Goal: Find specific page/section: Find specific page/section

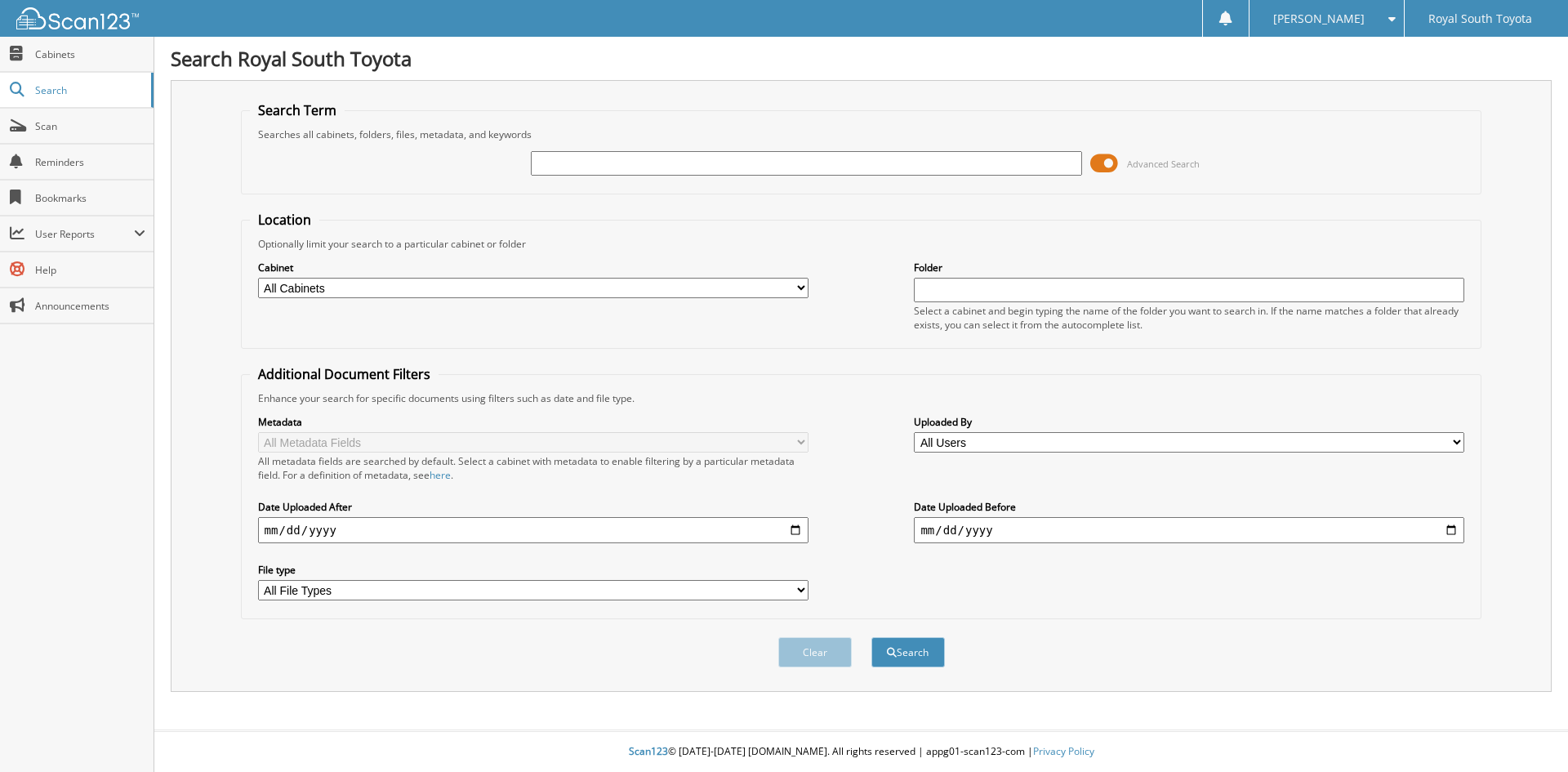
click at [634, 161] on input "text" at bounding box center [806, 163] width 551 height 24
type input "3291667"
click at [871, 637] on button "Search" at bounding box center [908, 652] width 73 height 30
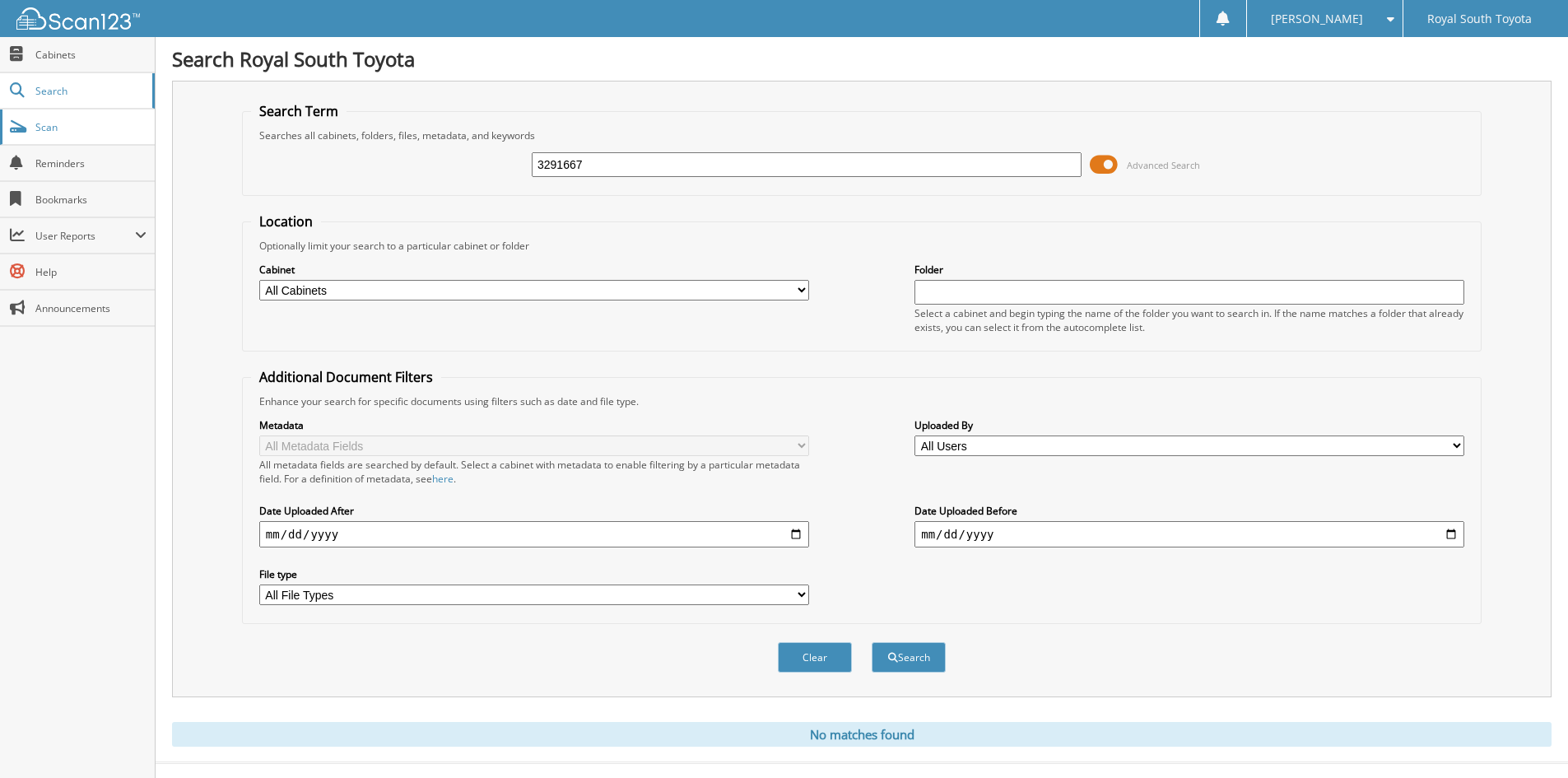
click at [76, 111] on link "Scan" at bounding box center [77, 127] width 155 height 35
